Goal: Information Seeking & Learning: Learn about a topic

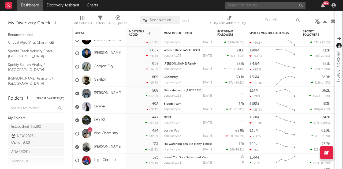
click at [266, 7] on input "text" at bounding box center [265, 5] width 80 height 7
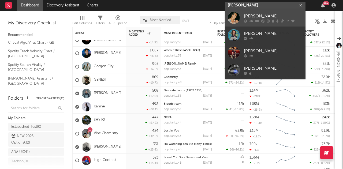
type input "[PERSON_NAME]"
click at [260, 17] on div "[PERSON_NAME]" at bounding box center [273, 16] width 59 height 6
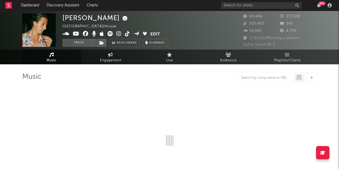
select select "6m"
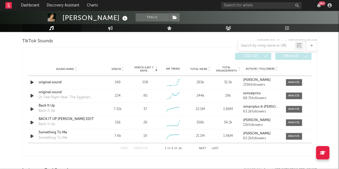
scroll to position [361, 0]
click at [295, 82] on div at bounding box center [294, 83] width 12 height 4
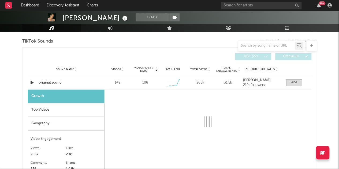
select select "1w"
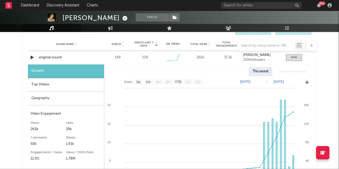
scroll to position [386, 0]
click at [292, 56] on div at bounding box center [294, 57] width 6 height 4
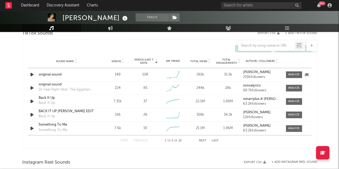
scroll to position [369, 0]
drag, startPoint x: 213, startPoint y: 140, endPoint x: 166, endPoint y: 139, distance: 47.7
click at [213, 140] on button "Last" at bounding box center [215, 140] width 7 height 3
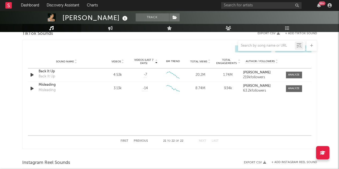
click at [125, 141] on button "First" at bounding box center [125, 140] width 8 height 3
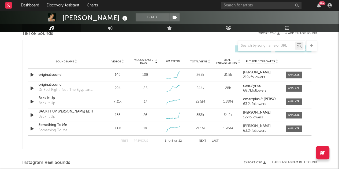
click at [203, 140] on button "Next" at bounding box center [203, 140] width 8 height 3
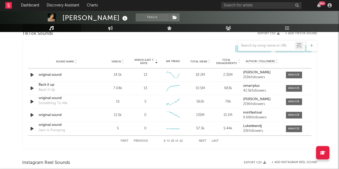
click at [120, 140] on div "First Previous 6 to 10 of 22 Next Last" at bounding box center [170, 140] width 284 height 11
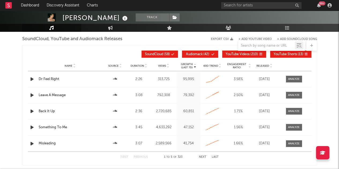
scroll to position [621, 0]
